Goal: Information Seeking & Learning: Find specific fact

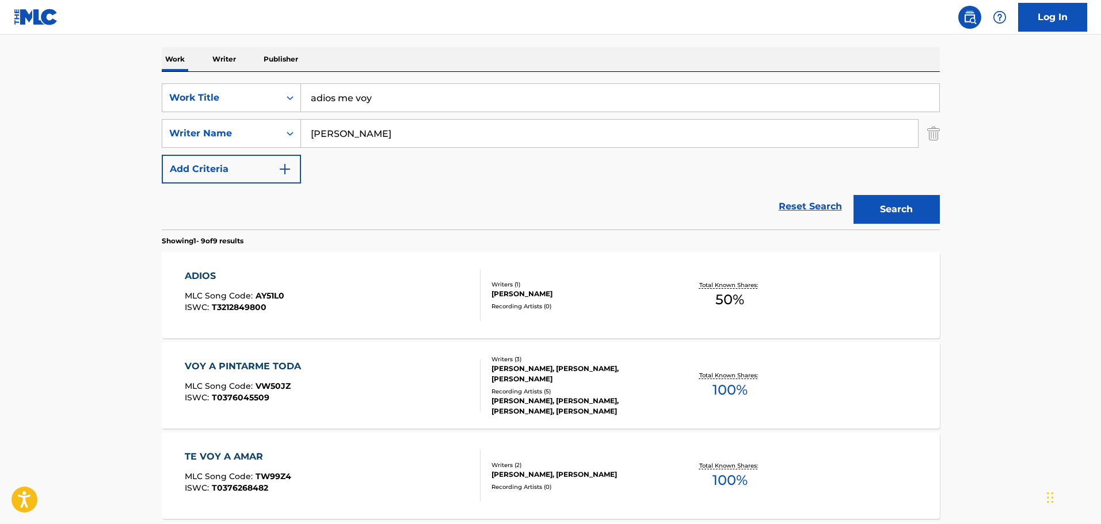
click at [391, 96] on input "adios me voy" at bounding box center [620, 98] width 638 height 28
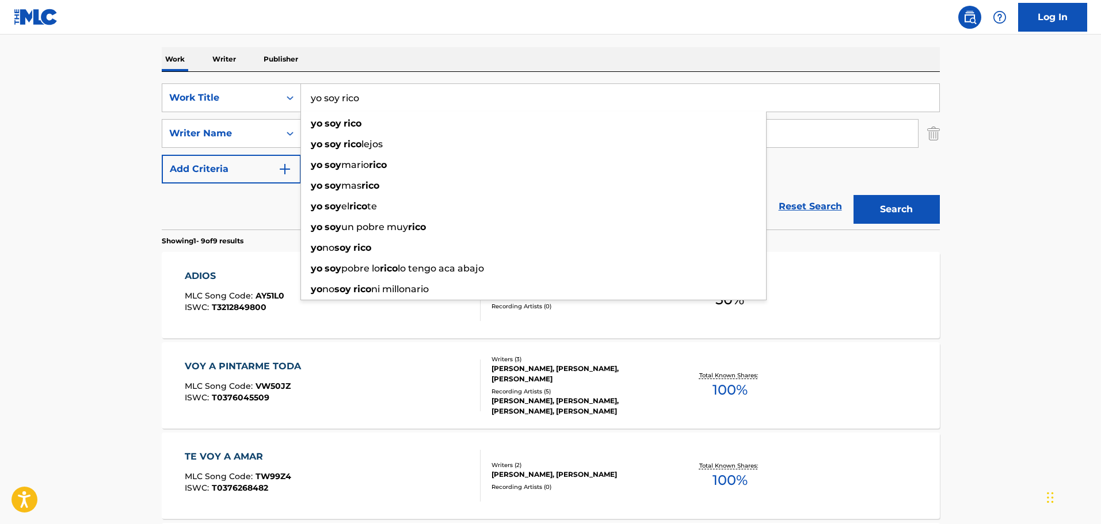
type input "yo soy rico"
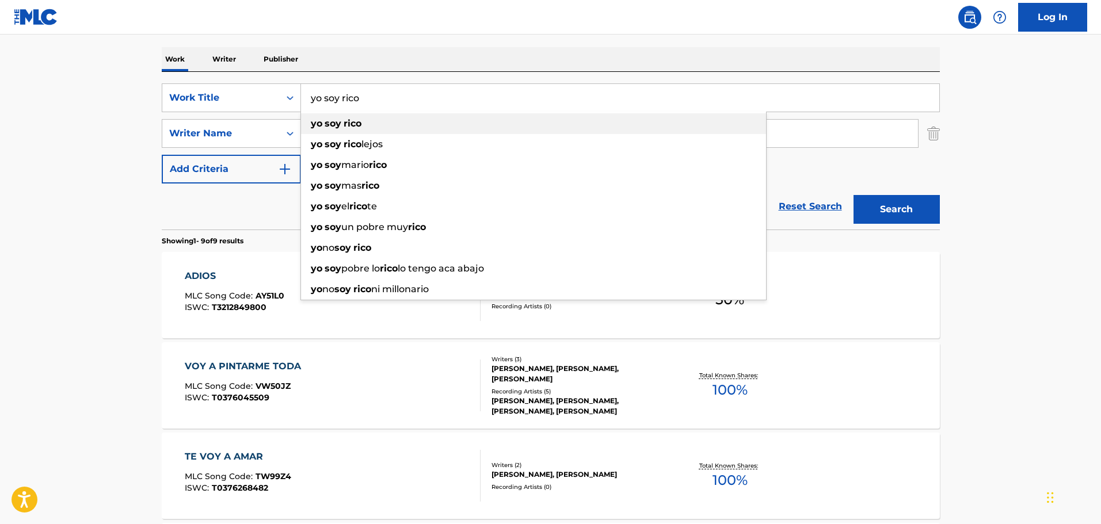
click at [383, 121] on div "yo soy rico" at bounding box center [533, 123] width 465 height 21
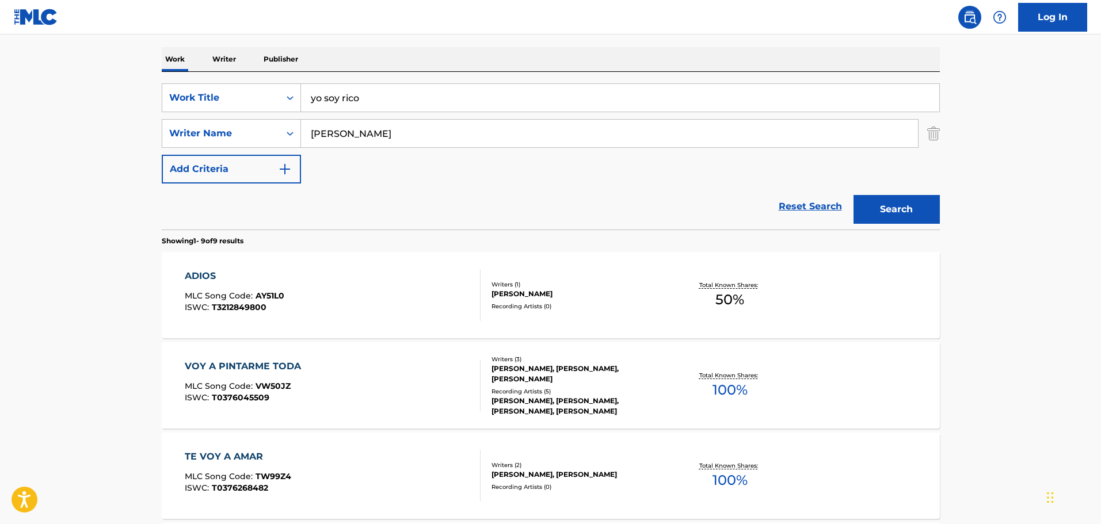
click at [384, 134] on input "[PERSON_NAME]" at bounding box center [609, 134] width 617 height 28
click at [384, 135] on input "[PERSON_NAME]" at bounding box center [609, 134] width 617 height 28
paste input "[PERSON_NAME]"
type input "[PERSON_NAME]"
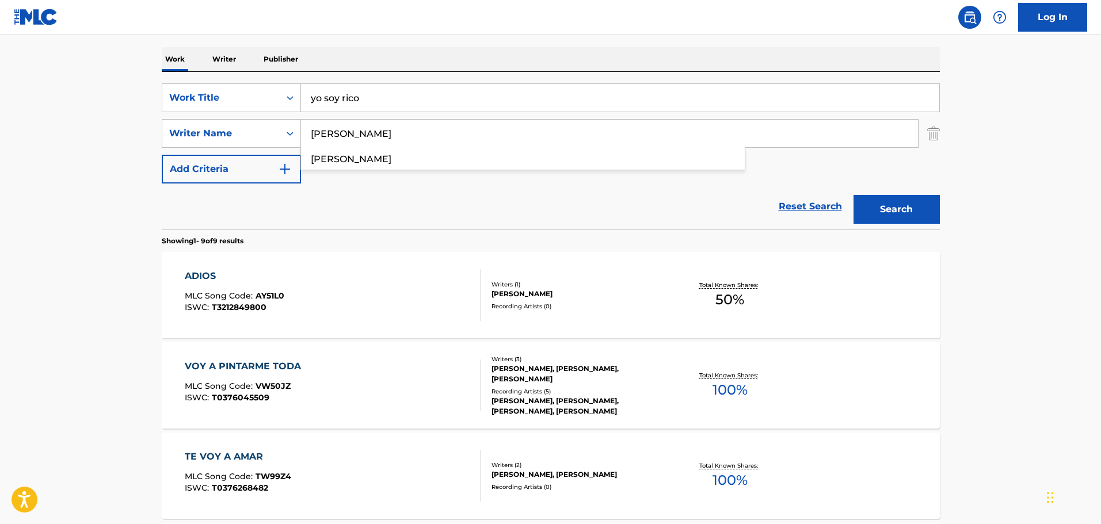
click at [854, 195] on button "Search" at bounding box center [897, 209] width 86 height 29
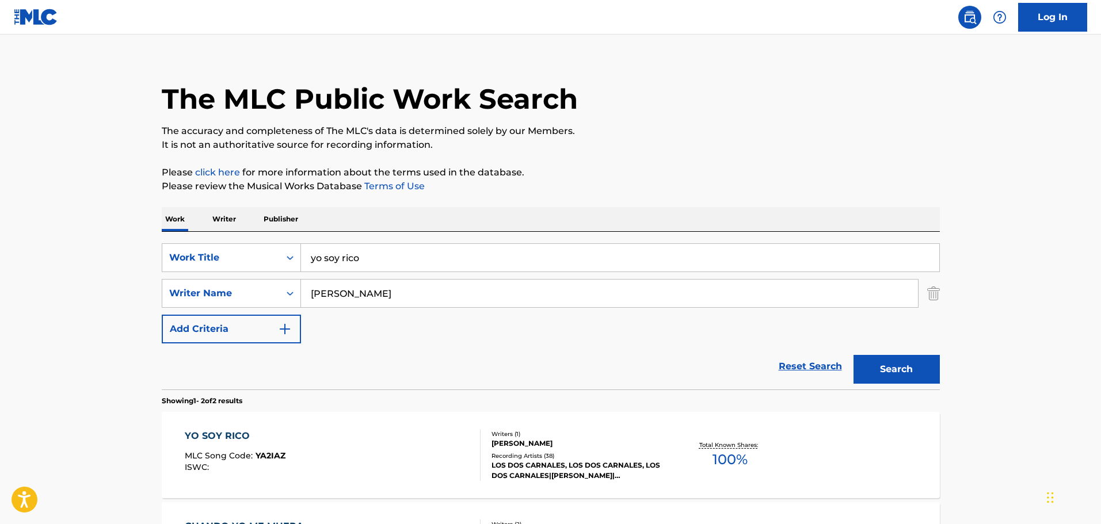
scroll to position [173, 0]
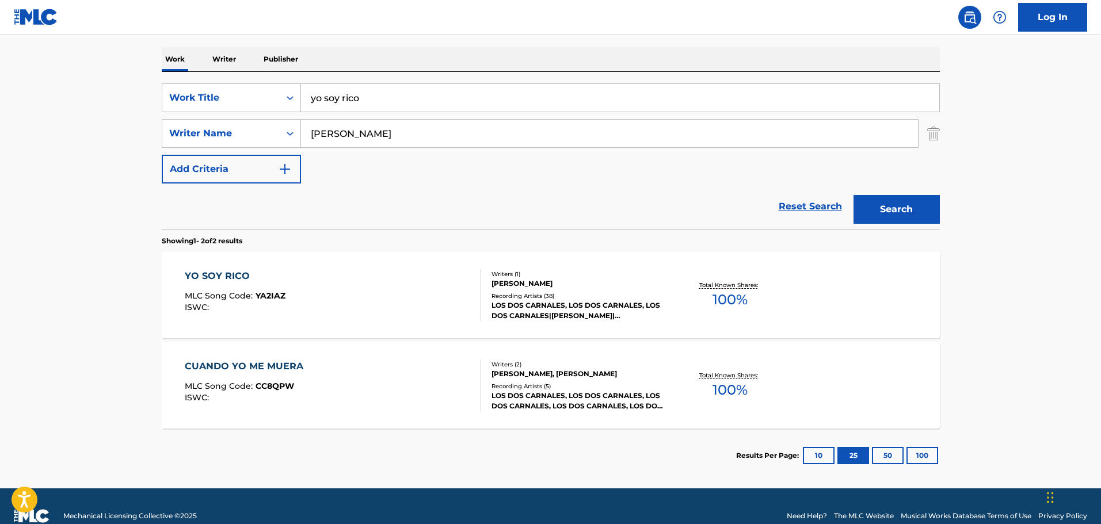
click at [405, 294] on div "YO SOY RICO MLC Song Code : YA2IAZ ISWC :" at bounding box center [333, 295] width 296 height 52
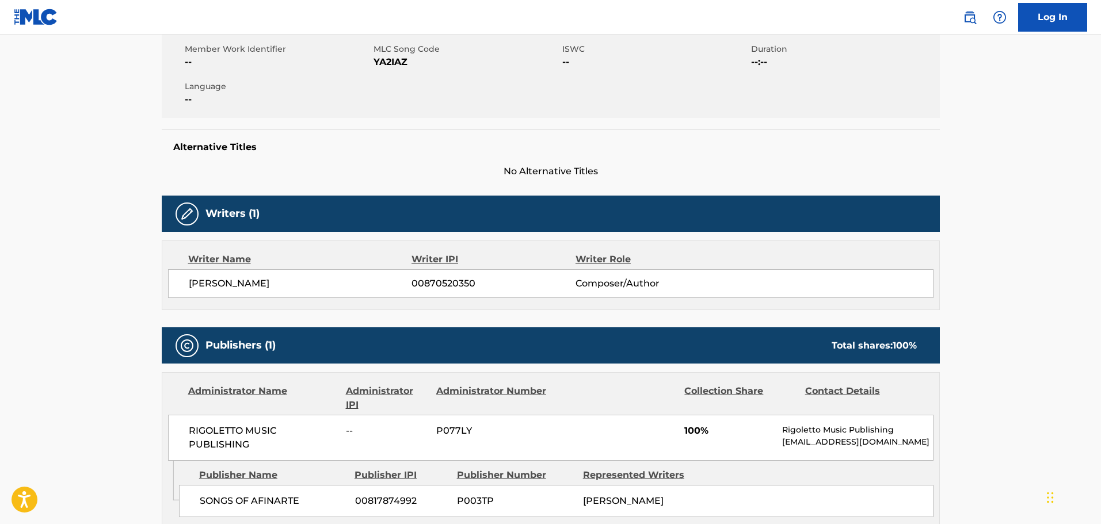
scroll to position [230, 0]
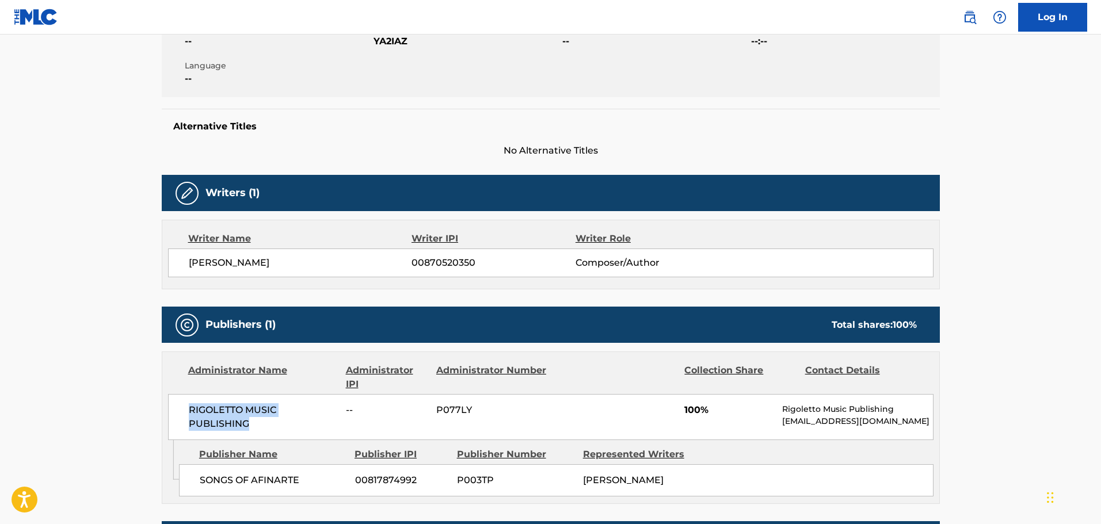
drag, startPoint x: 253, startPoint y: 424, endPoint x: 166, endPoint y: 416, distance: 86.7
click at [166, 416] on div "Administrator Name Administrator IPI Administrator Number Collection Share Cont…" at bounding box center [550, 396] width 777 height 88
copy span "RIGOLETTO MUSIC PUBLISHING"
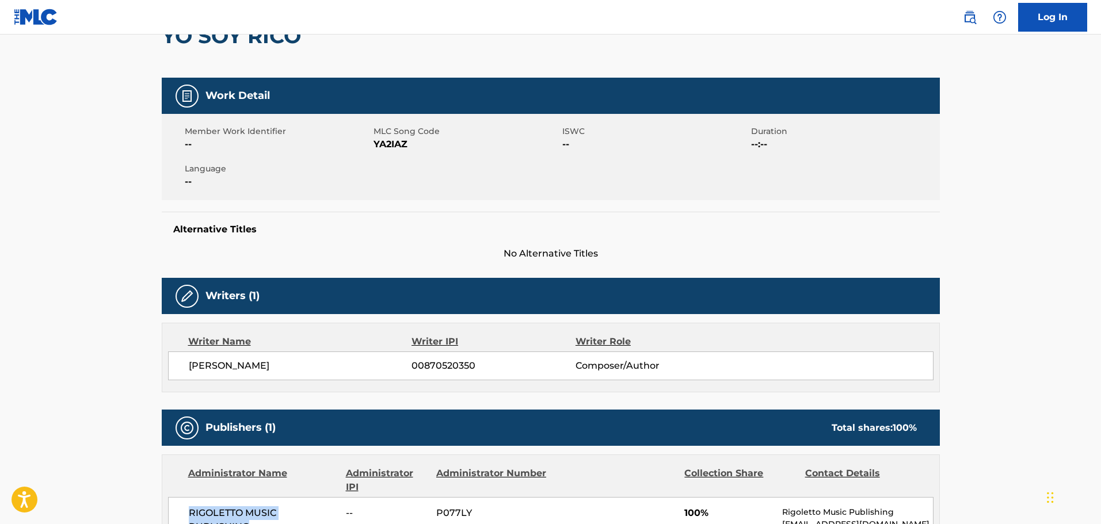
scroll to position [0, 0]
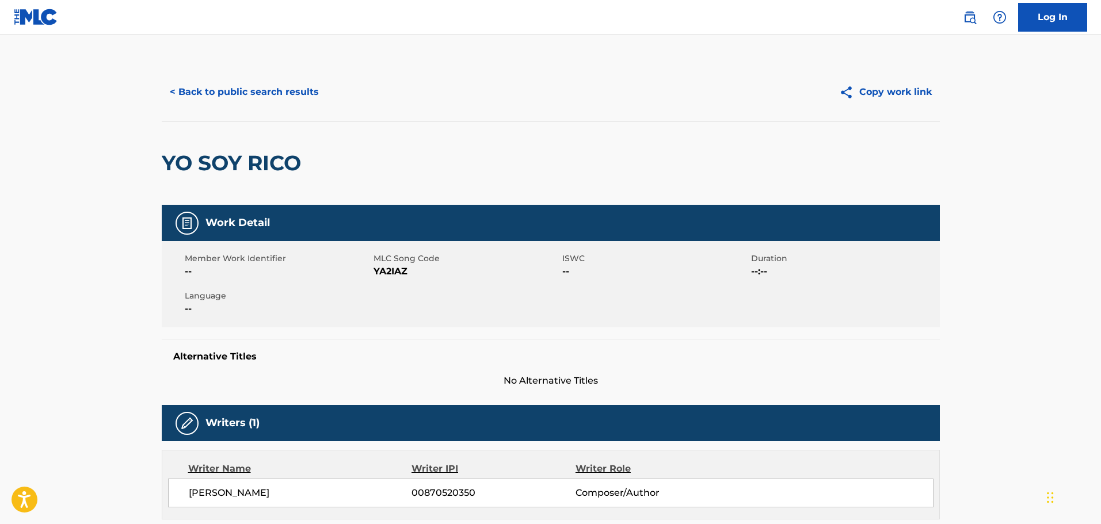
click at [257, 79] on button "< Back to public search results" at bounding box center [244, 92] width 165 height 29
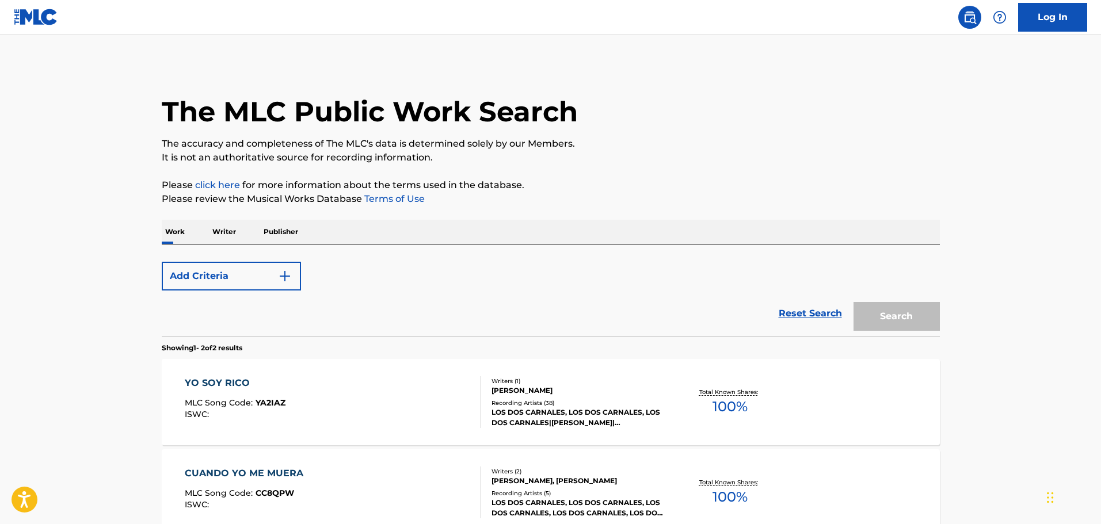
scroll to position [127, 0]
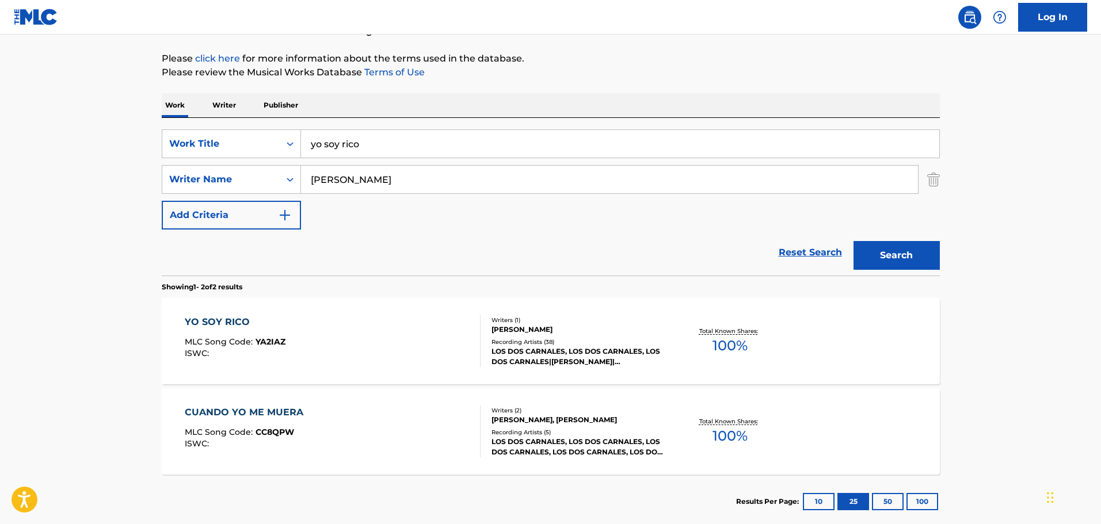
click at [351, 145] on input "yo soy rico" at bounding box center [620, 144] width 638 height 28
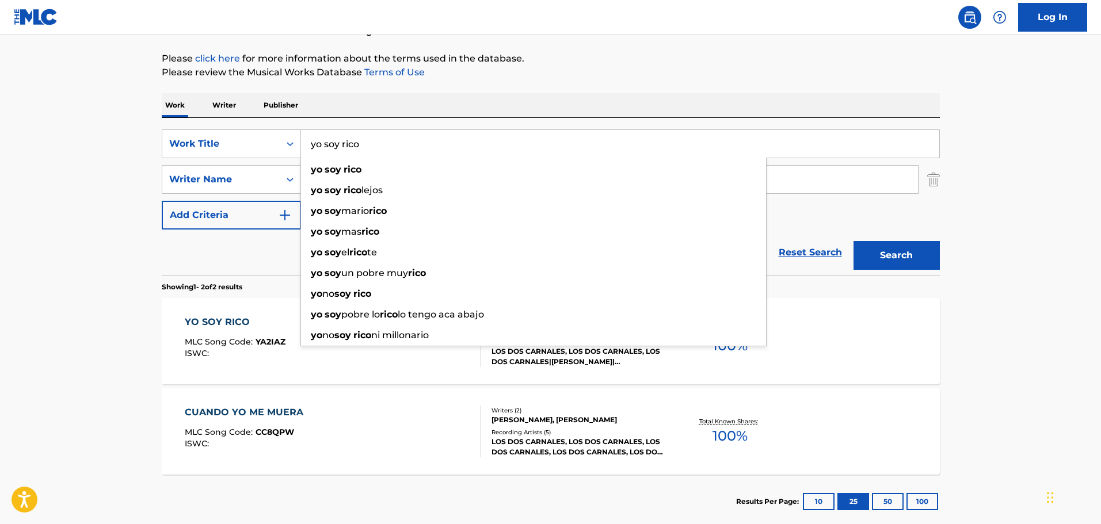
click at [351, 145] on input "yo soy rico" at bounding box center [620, 144] width 638 height 28
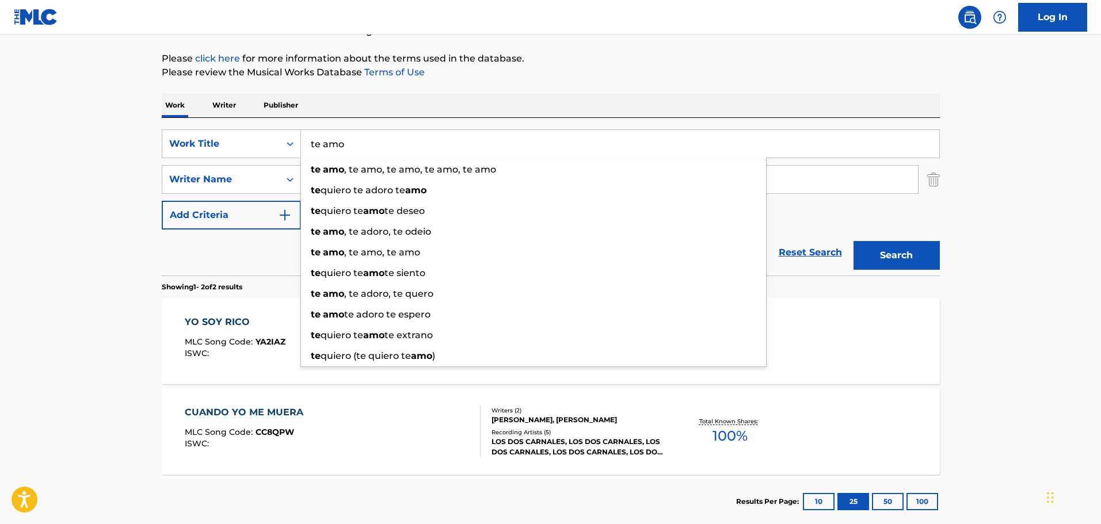
type input "te amo"
click at [870, 181] on input "[PERSON_NAME]" at bounding box center [609, 180] width 617 height 28
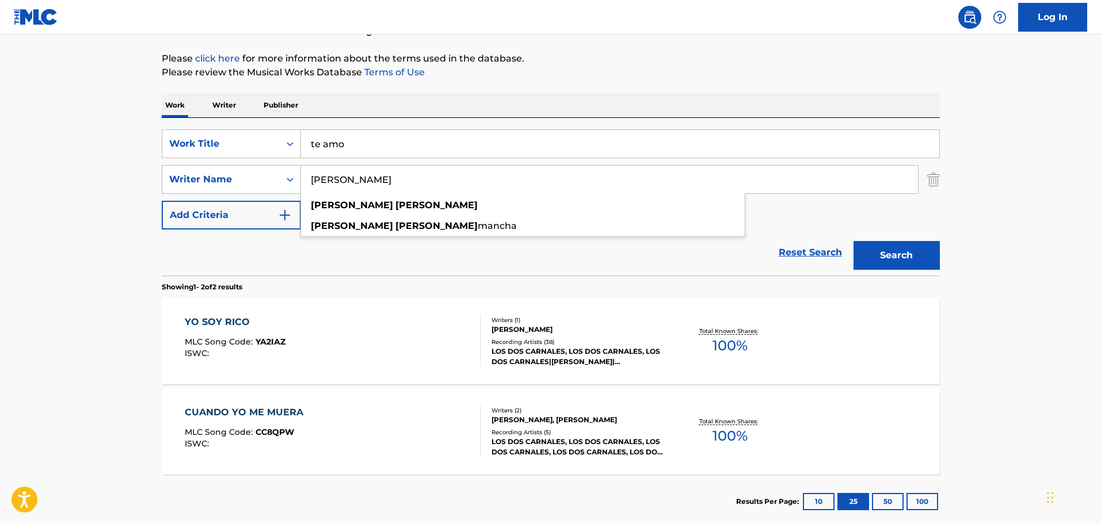
click at [870, 181] on input "[PERSON_NAME]" at bounding box center [609, 180] width 617 height 28
paste input "[PERSON_NAME]"
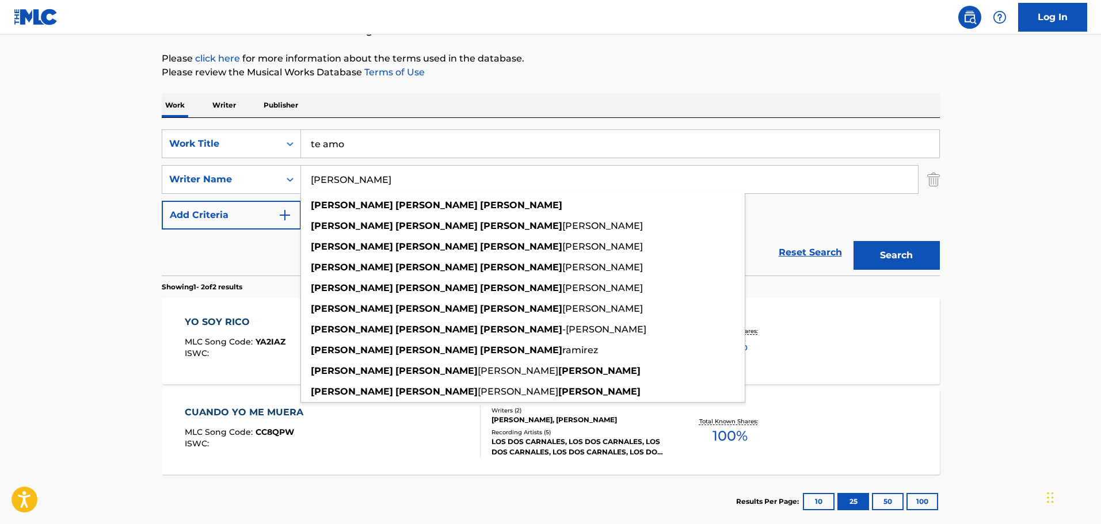
type input "[PERSON_NAME]"
click at [854, 241] on button "Search" at bounding box center [897, 255] width 86 height 29
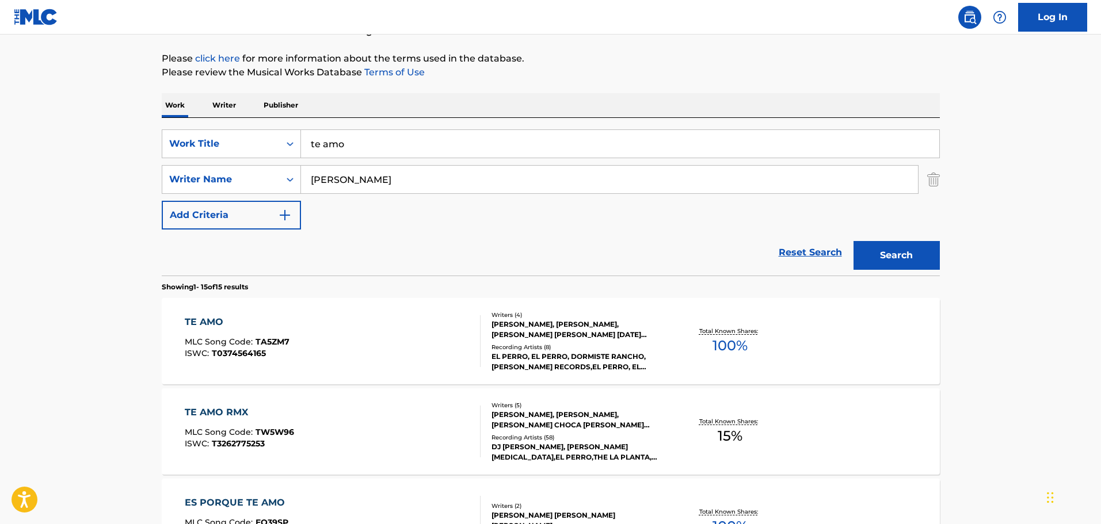
click at [423, 350] on div "TE AMO MLC Song Code : TA5ZM7 ISWC : T0374564165" at bounding box center [333, 341] width 296 height 52
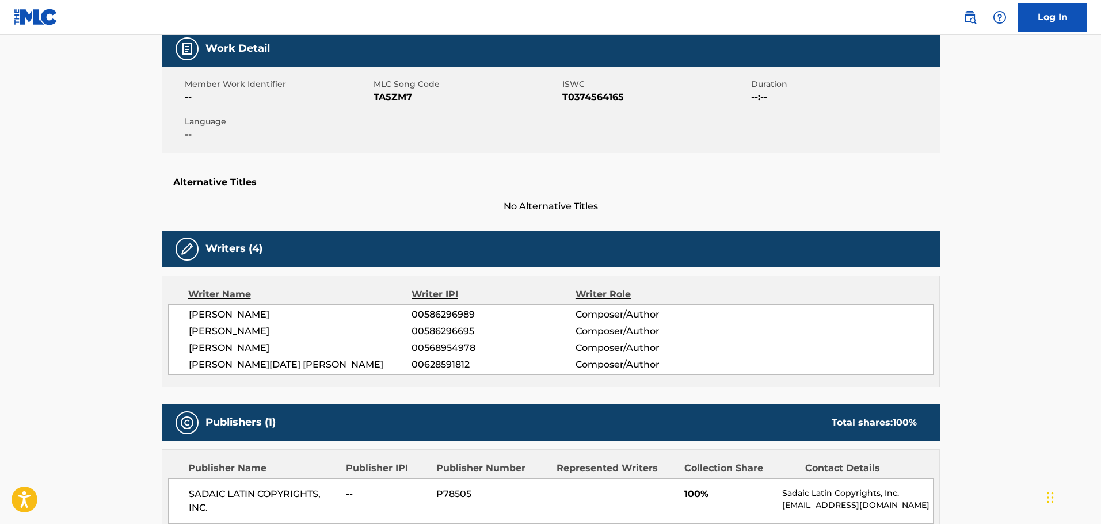
scroll to position [173, 0]
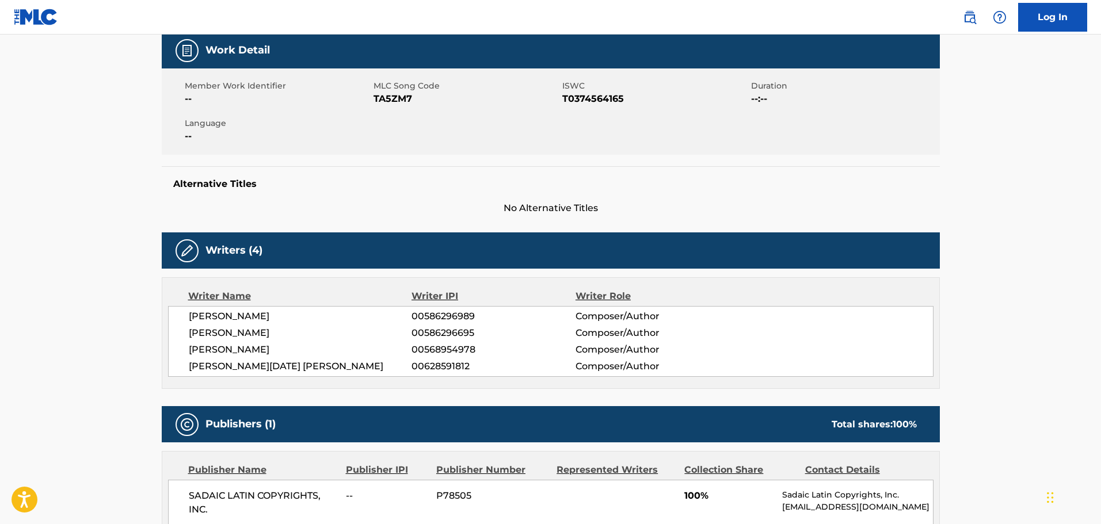
drag, startPoint x: 330, startPoint y: 328, endPoint x: 191, endPoint y: 331, distance: 139.4
click at [191, 331] on span "[PERSON_NAME]" at bounding box center [300, 333] width 223 height 14
copy span "[PERSON_NAME]"
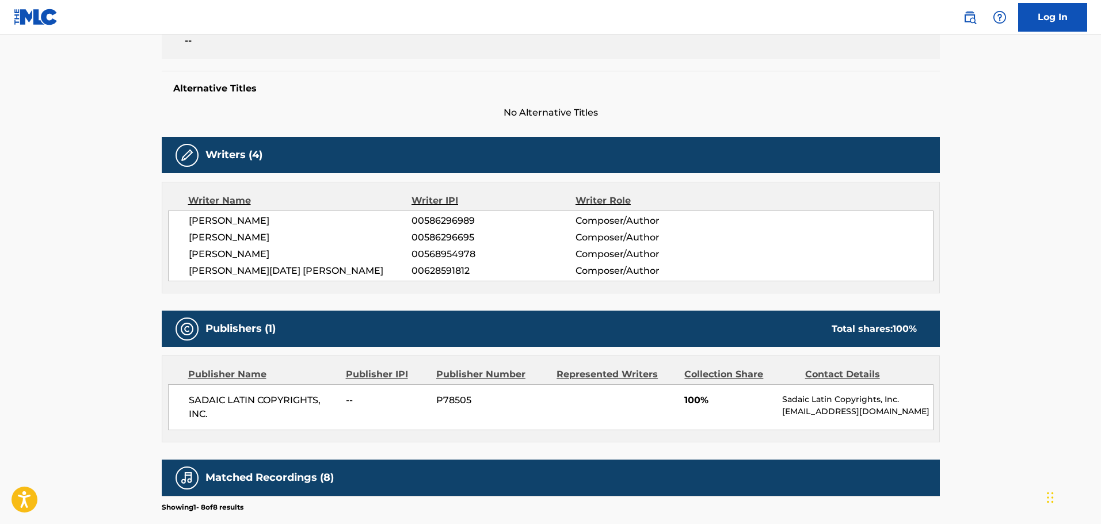
scroll to position [288, 0]
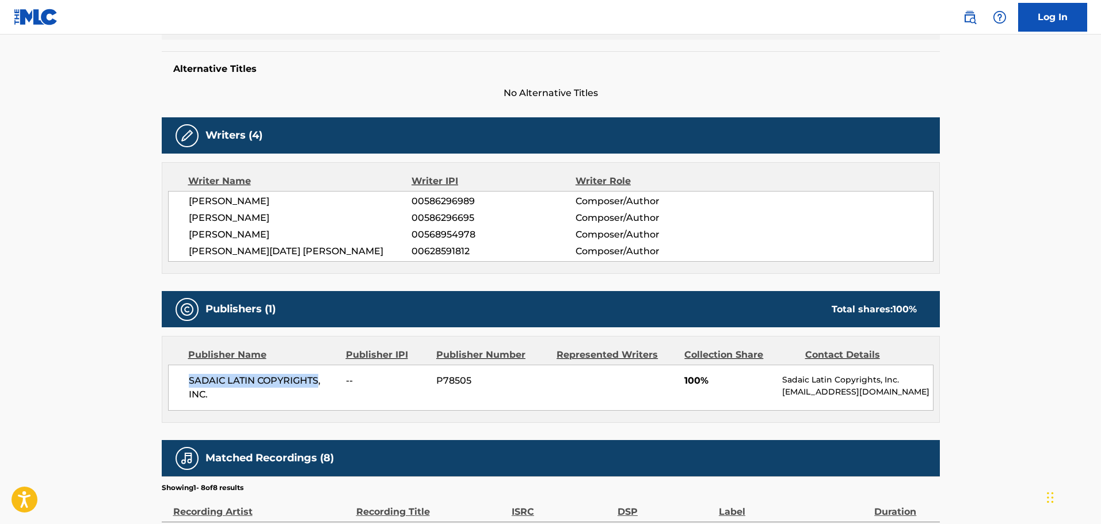
drag, startPoint x: 197, startPoint y: 380, endPoint x: 317, endPoint y: 372, distance: 120.0
click at [317, 372] on div "SADAIC LATIN COPYRIGHTS, INC. -- P78505 100% Sadaic Latin Copyrights, Inc. [EMA…" at bounding box center [551, 388] width 766 height 46
copy span "SADAIC LATIN COPYRIGHTS"
